Goal: Information Seeking & Learning: Learn about a topic

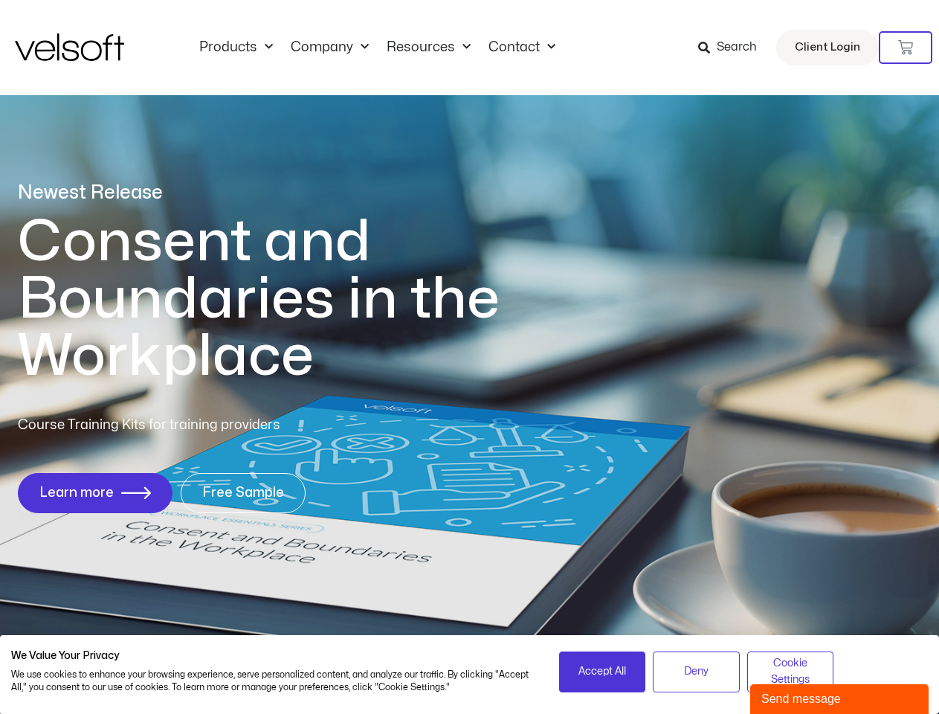
click at [469, 357] on h1 "Consent and Boundaries in the Workplace" at bounding box center [289, 299] width 543 height 172
click at [906, 48] on icon at bounding box center [905, 47] width 15 height 15
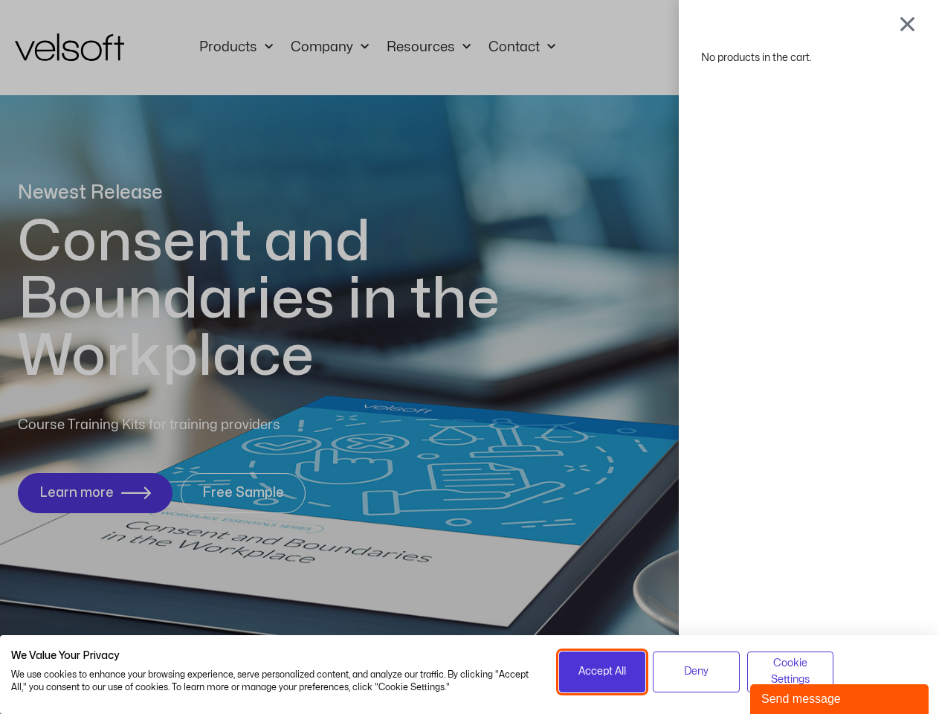
click at [602, 672] on span "Accept All" at bounding box center [603, 671] width 48 height 16
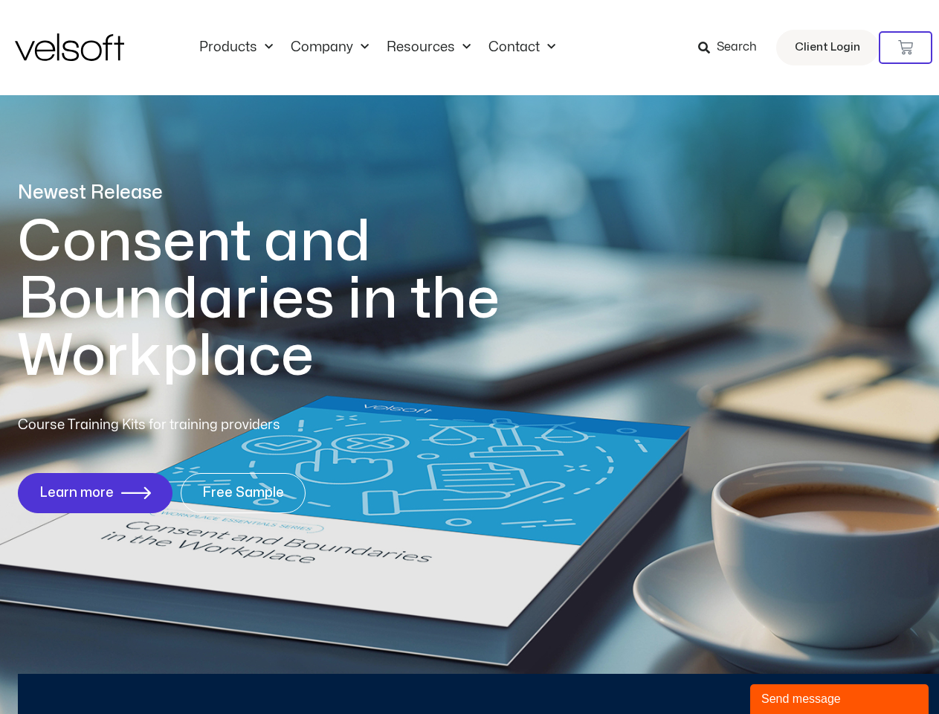
click at [470, 357] on div "No products in the cart." at bounding box center [470, 357] width 0 height 0
click at [840, 699] on div "Send message" at bounding box center [840, 699] width 156 height 18
